Goal: Transaction & Acquisition: Purchase product/service

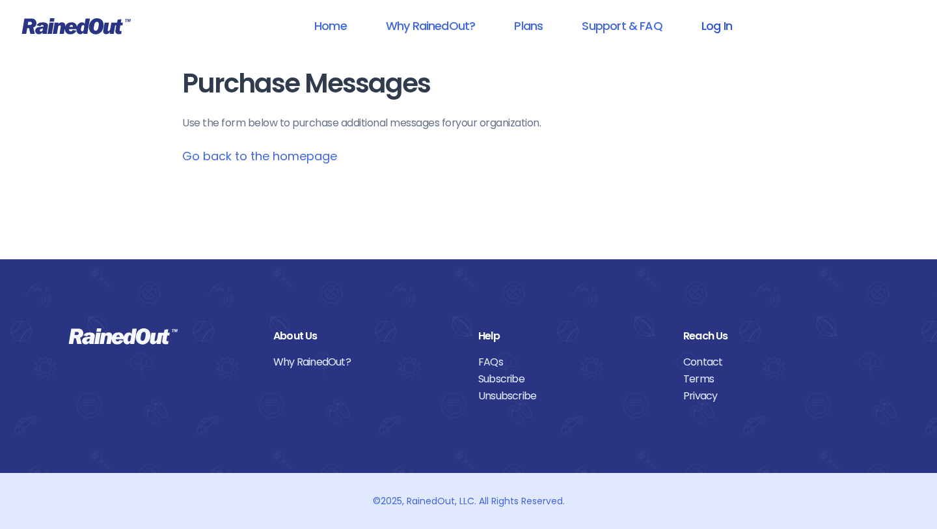
click at [709, 25] on link "Log In" at bounding box center [717, 25] width 64 height 29
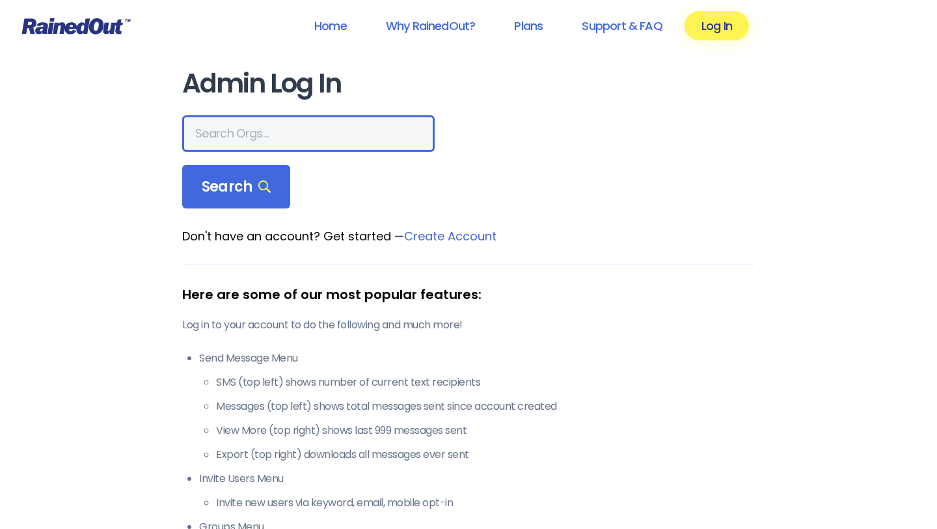
click at [289, 137] on input "text" at bounding box center [308, 133] width 253 height 36
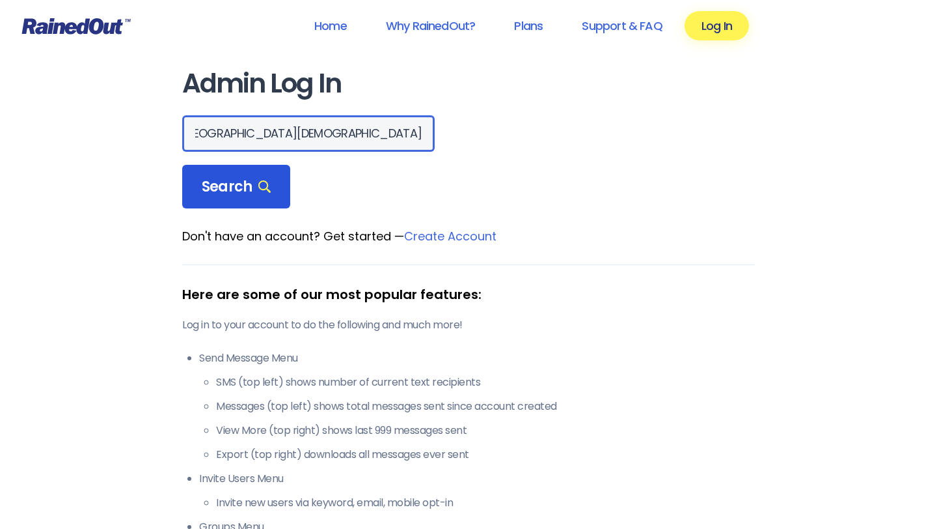
type input "[GEOGRAPHIC_DATA][DEMOGRAPHIC_DATA]"
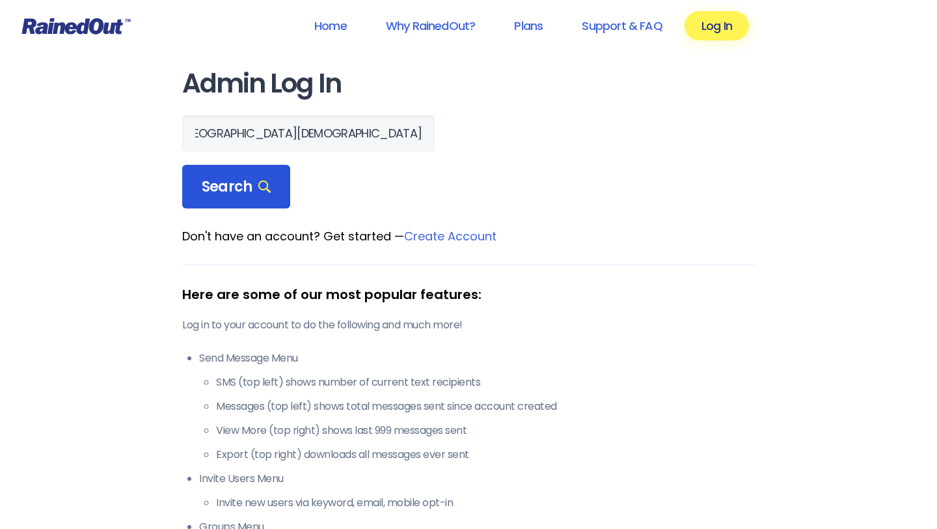
click at [241, 190] on span "Search" at bounding box center [236, 187] width 69 height 18
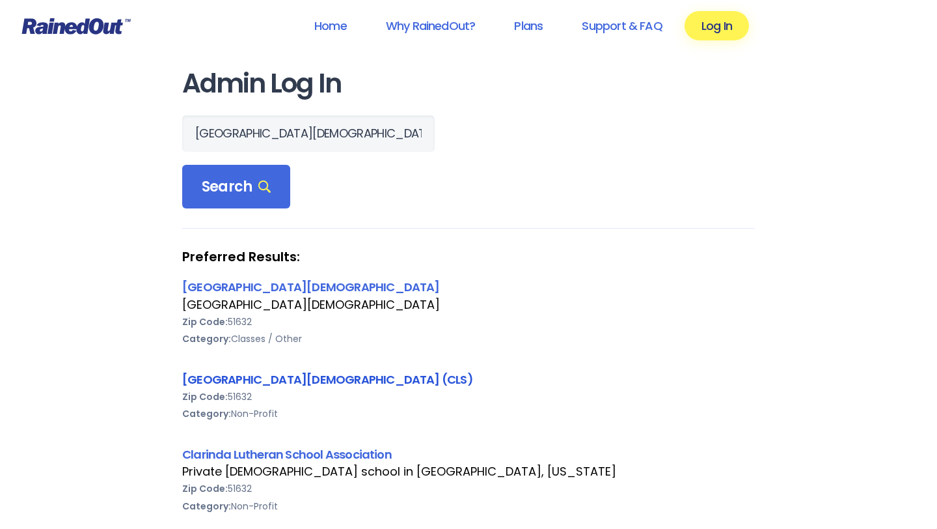
click at [278, 380] on link "[GEOGRAPHIC_DATA][DEMOGRAPHIC_DATA] (CLS)" at bounding box center [327, 379] width 291 height 16
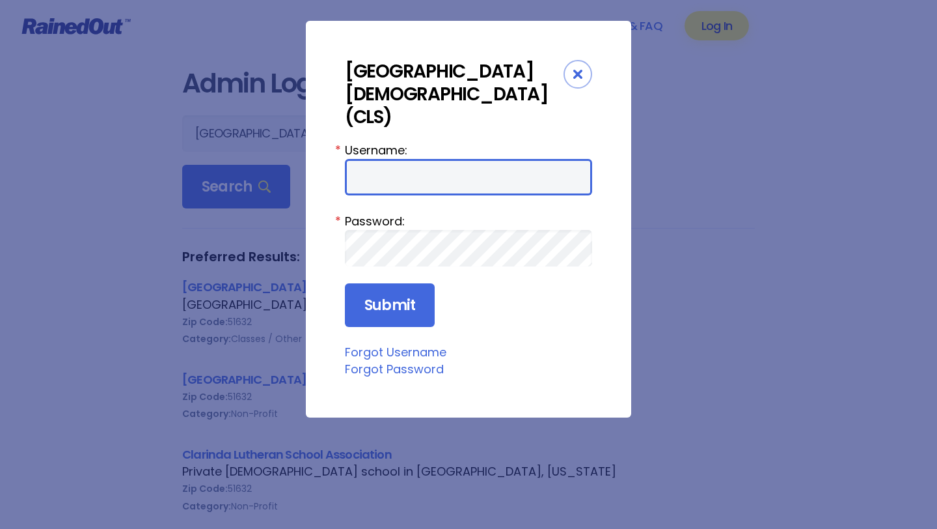
type input "LavetaC"
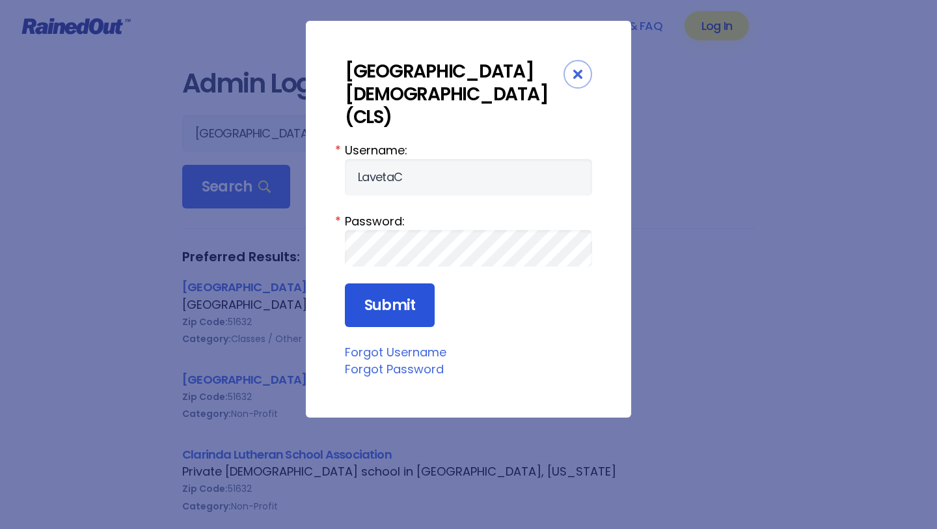
click at [387, 283] on input "Submit" at bounding box center [390, 305] width 90 height 44
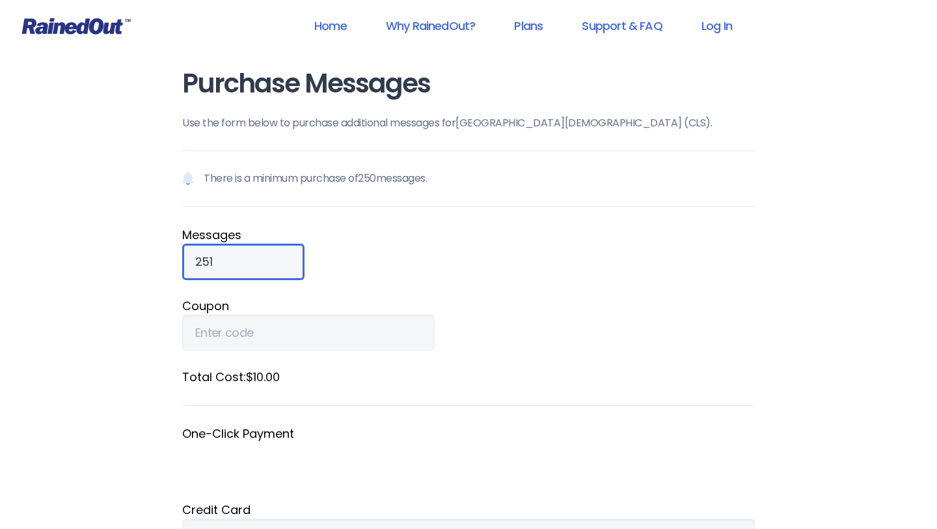
click at [240, 257] on input "251" at bounding box center [243, 261] width 122 height 36
click at [240, 257] on input "252" at bounding box center [243, 261] width 122 height 36
click at [240, 257] on input "253" at bounding box center [243, 261] width 122 height 36
type input "2"
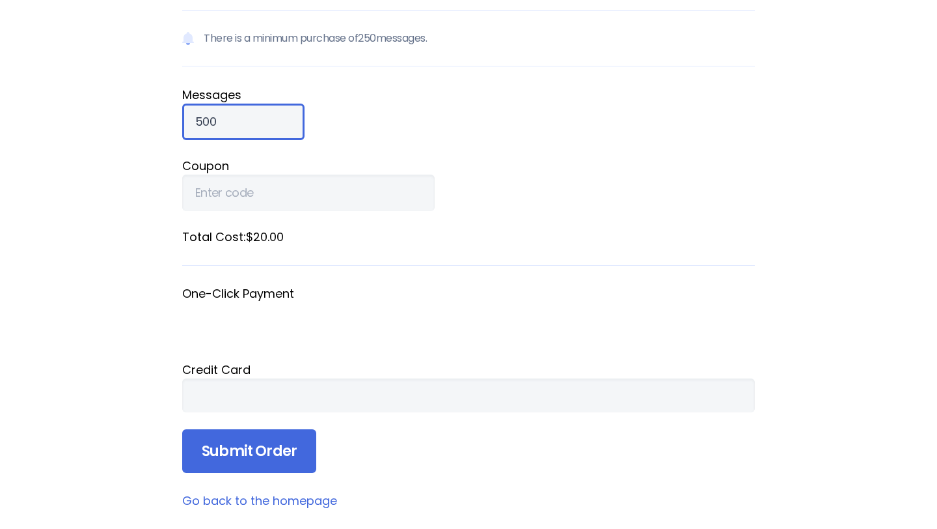
scroll to position [141, 0]
type input "500"
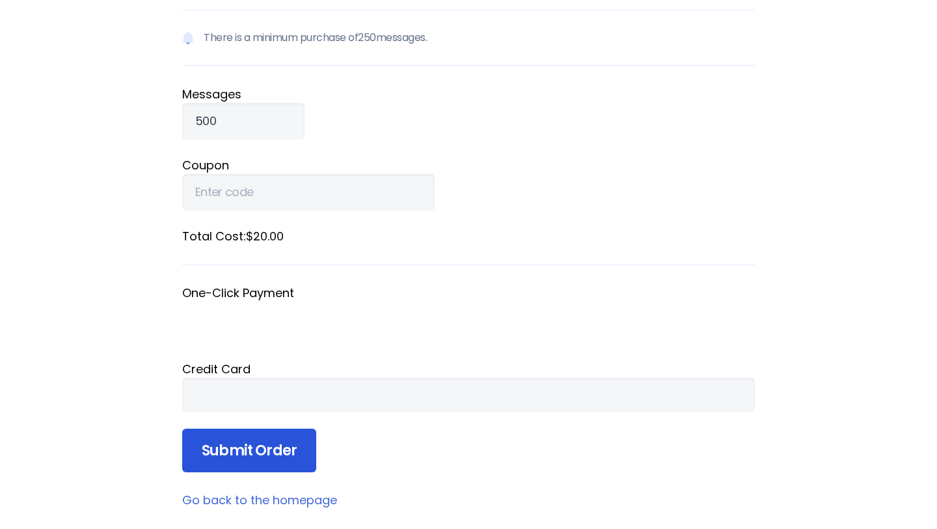
click at [286, 448] on input "Submit Order" at bounding box center [249, 450] width 134 height 44
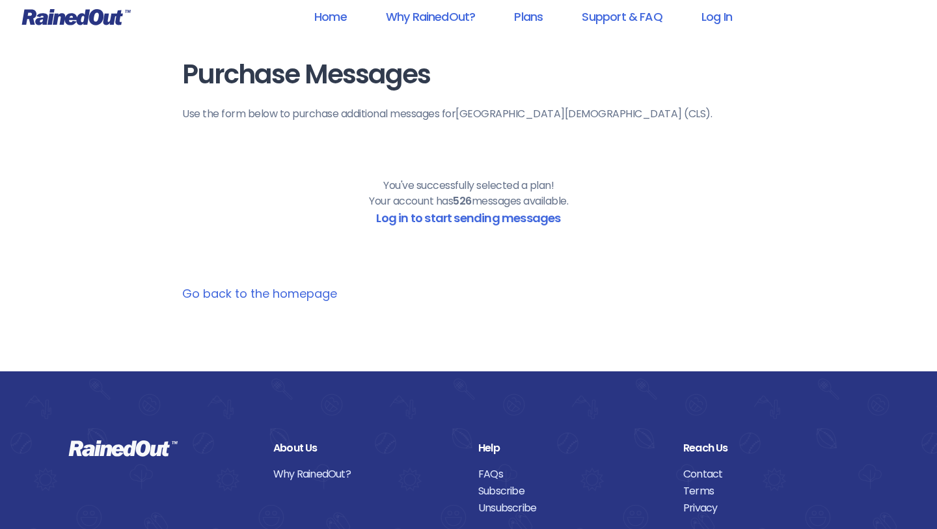
scroll to position [0, 0]
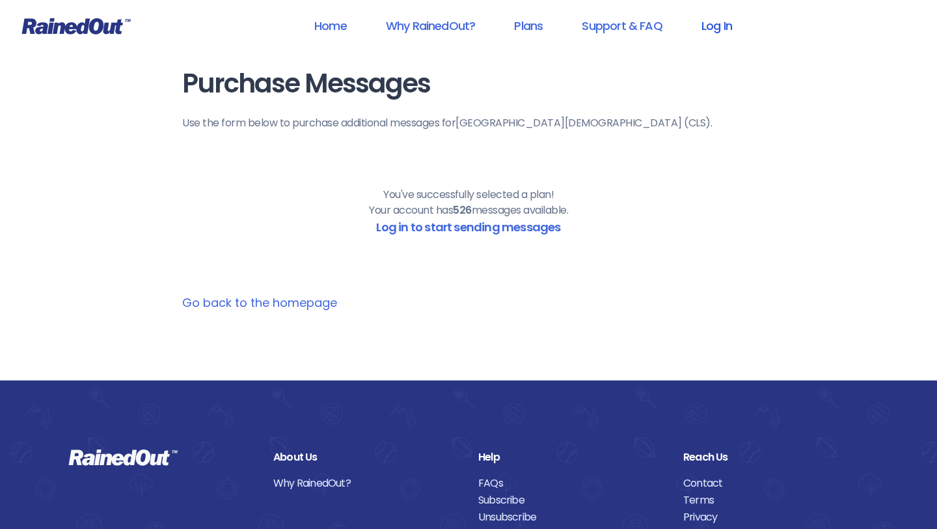
click at [715, 25] on link "Log In" at bounding box center [717, 25] width 64 height 29
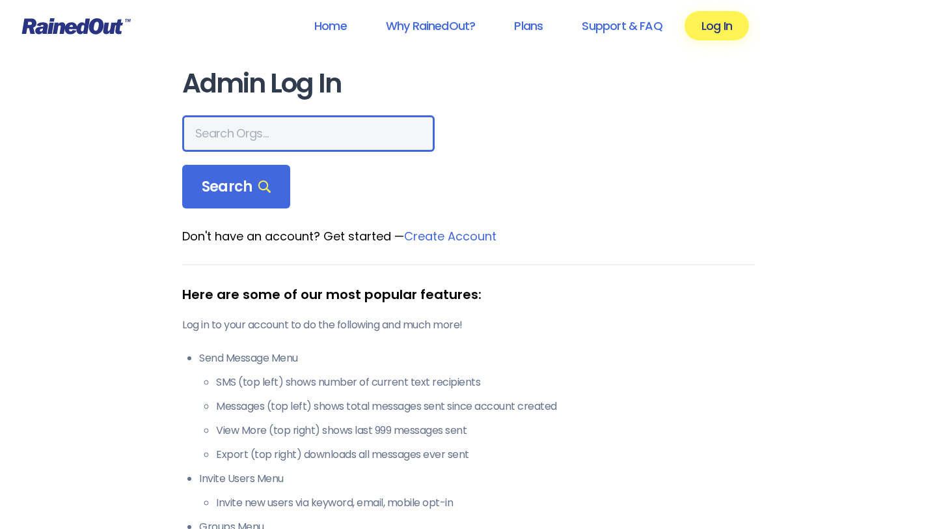
click at [266, 121] on input "text" at bounding box center [308, 133] width 253 height 36
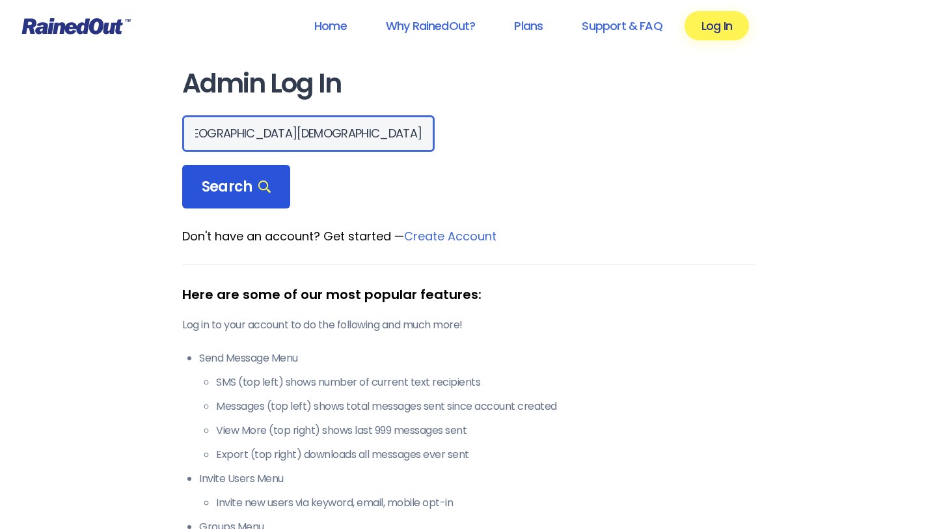
type input "[GEOGRAPHIC_DATA][DEMOGRAPHIC_DATA]"
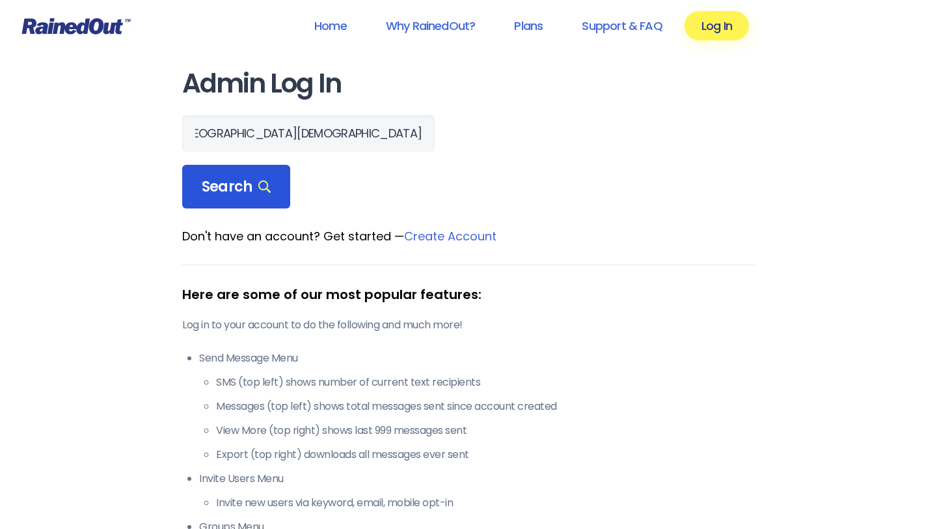
click at [227, 186] on span "Search" at bounding box center [236, 187] width 69 height 18
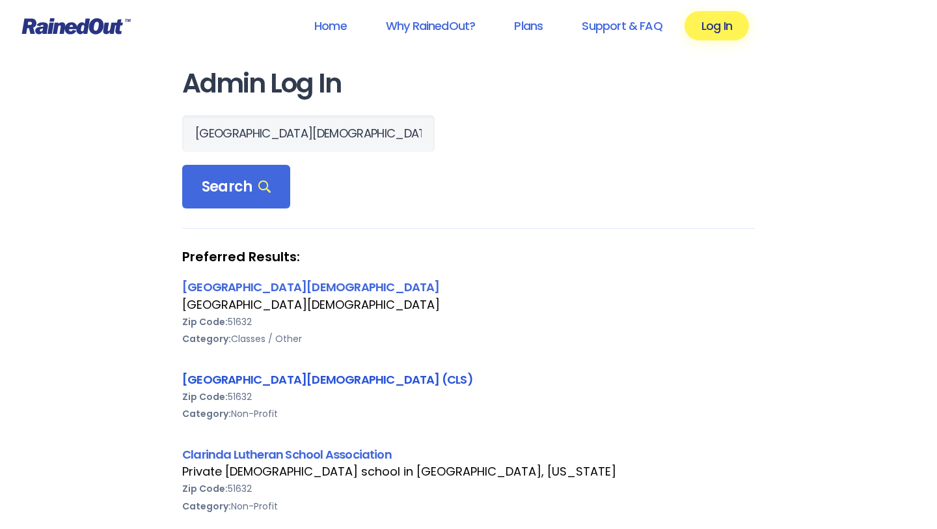
click at [252, 380] on link "[GEOGRAPHIC_DATA][DEMOGRAPHIC_DATA] (CLS)" at bounding box center [327, 379] width 291 height 16
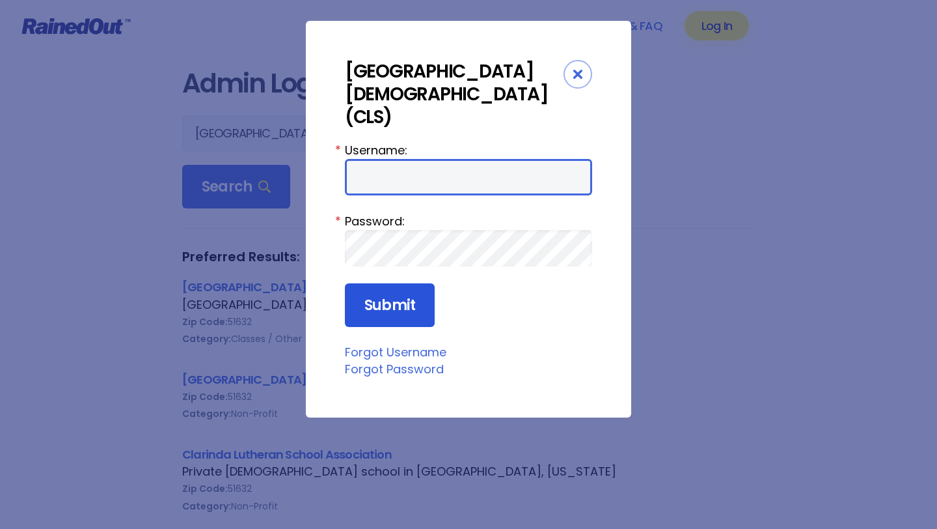
type input "LavetaC"
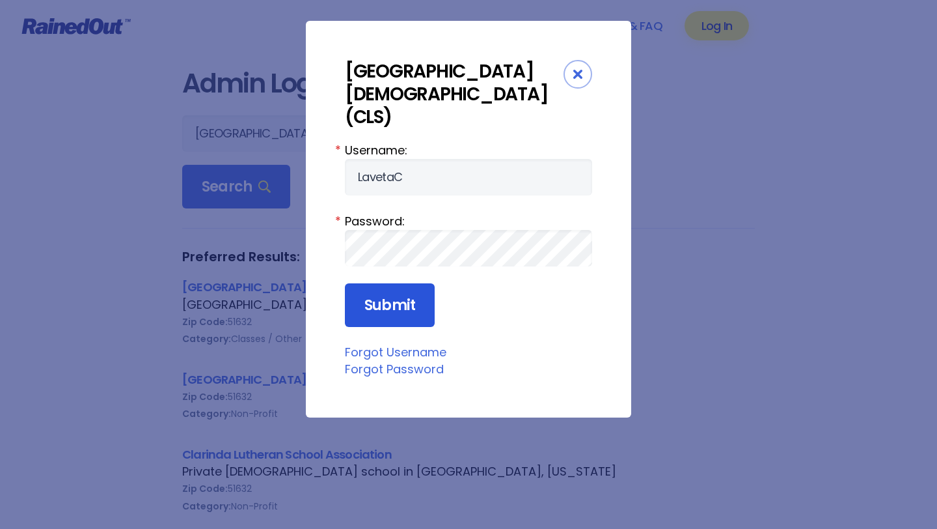
click at [374, 285] on input "Submit" at bounding box center [390, 305] width 90 height 44
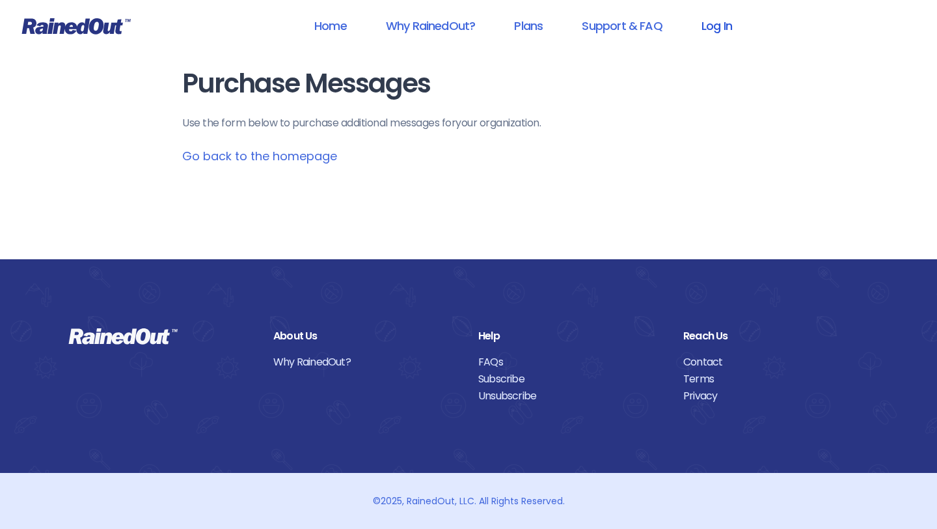
click at [713, 21] on link "Log In" at bounding box center [717, 25] width 64 height 29
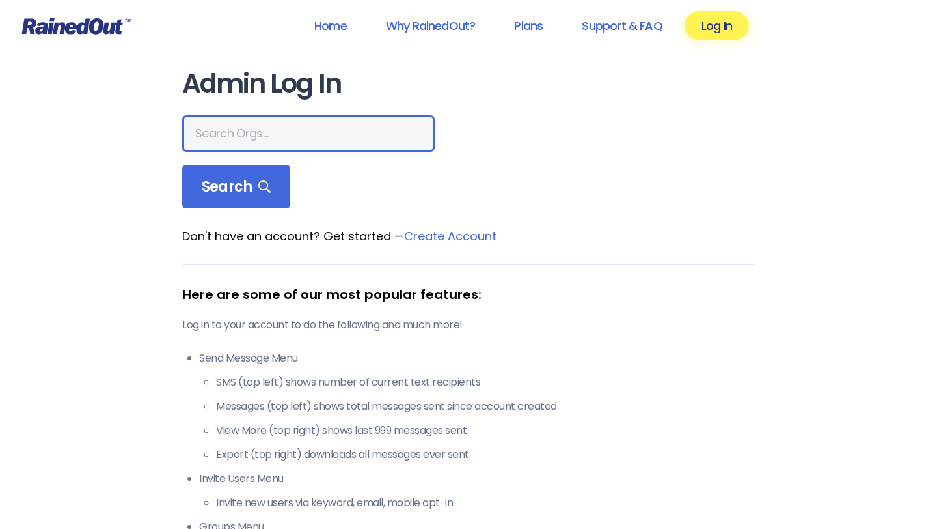
click at [223, 141] on input "text" at bounding box center [308, 133] width 253 height 36
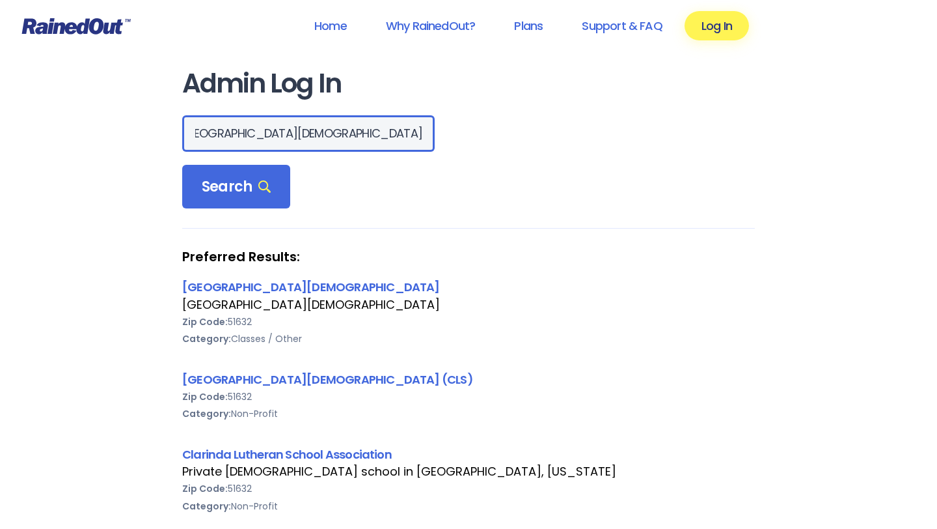
scroll to position [0, 18]
type input "[GEOGRAPHIC_DATA][DEMOGRAPHIC_DATA]"
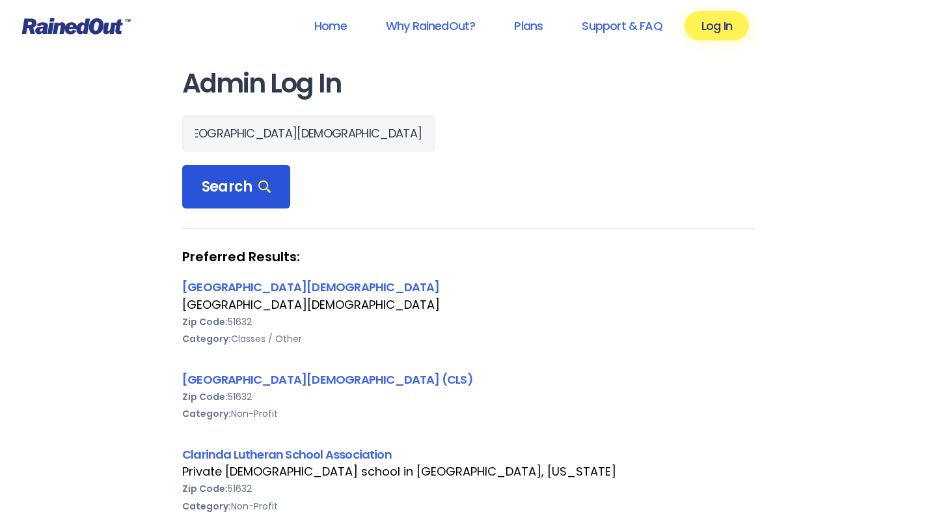
click at [217, 187] on span "Search" at bounding box center [236, 187] width 69 height 18
click at [264, 378] on link "[GEOGRAPHIC_DATA][DEMOGRAPHIC_DATA] (CLS)" at bounding box center [327, 379] width 291 height 16
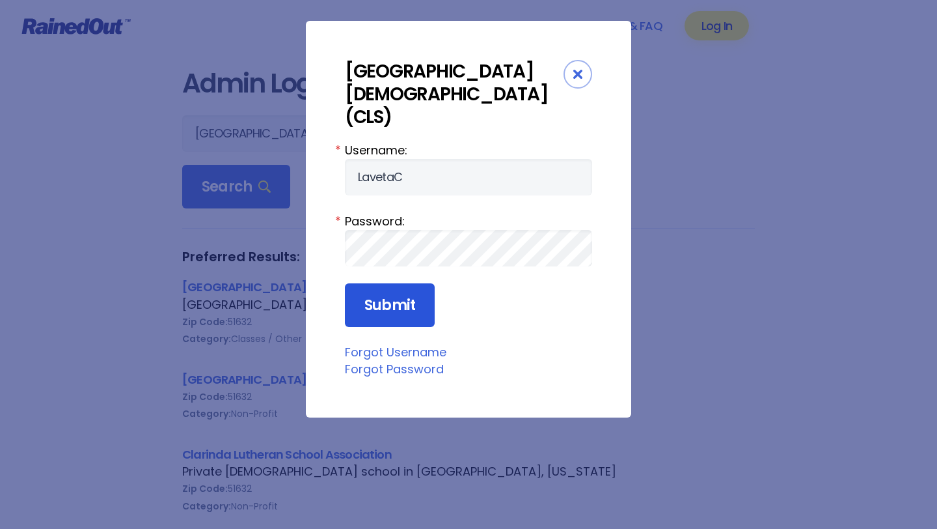
click at [396, 283] on input "Submit" at bounding box center [390, 305] width 90 height 44
